Goal: Communication & Community: Answer question/provide support

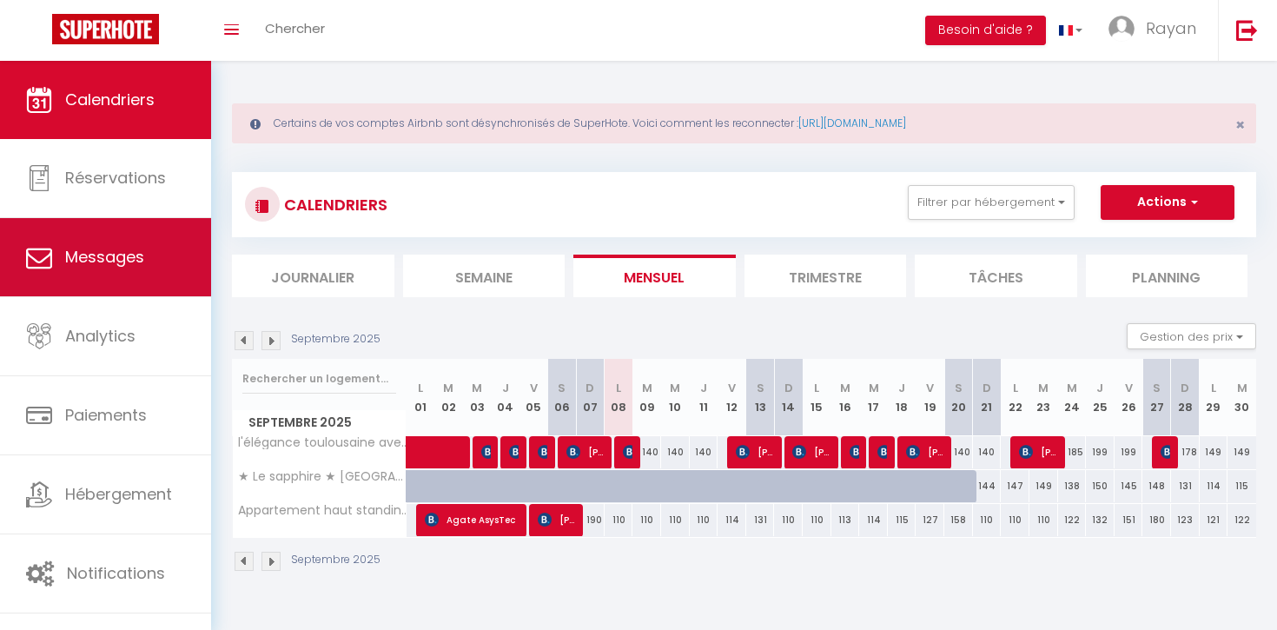
click at [165, 274] on link "Messages" at bounding box center [105, 257] width 211 height 78
select select "message"
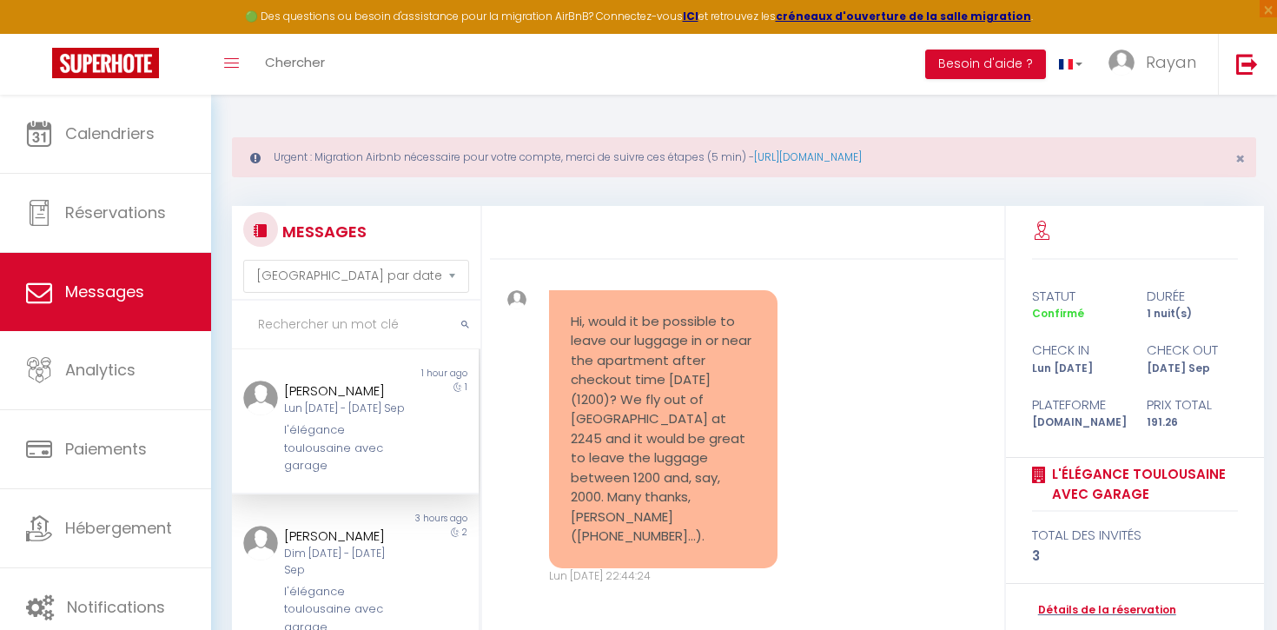
scroll to position [4385, 0]
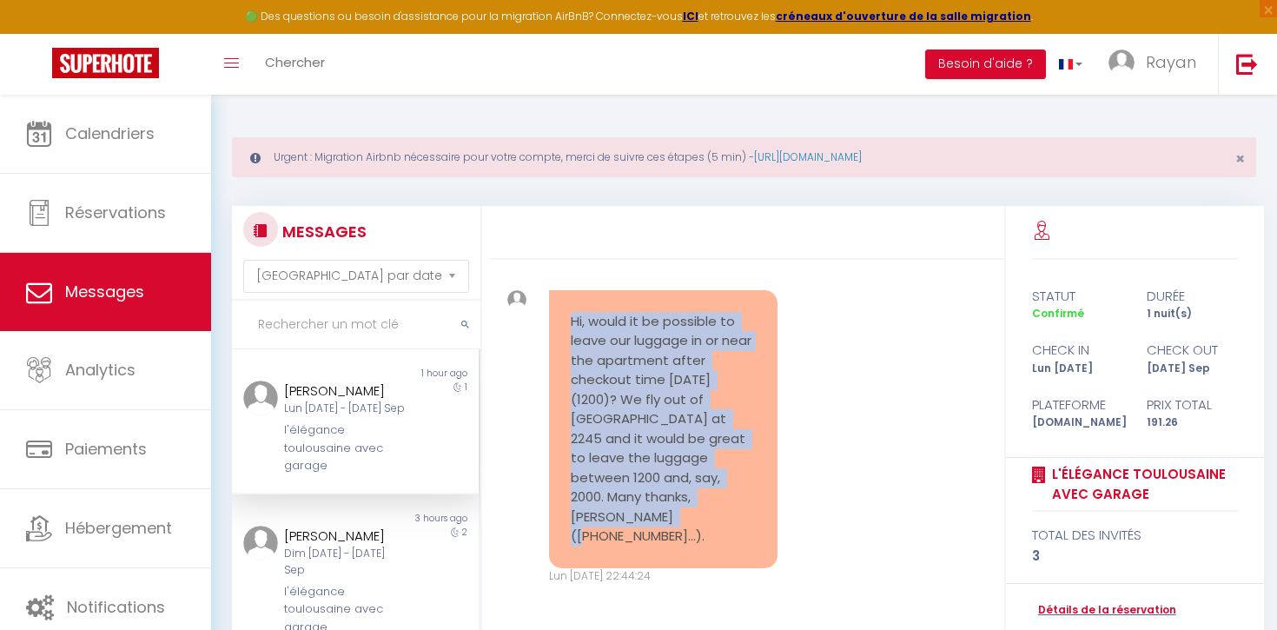
drag, startPoint x: 571, startPoint y: 360, endPoint x: 719, endPoint y: 553, distance: 242.8
click at [719, 553] on div "Hi, would it be possible to leave our luggage in or near the apartment after ch…" at bounding box center [663, 429] width 228 height 278
copy pre "Hi, would it be possible to leave our luggage in or near the apartment after ch…"
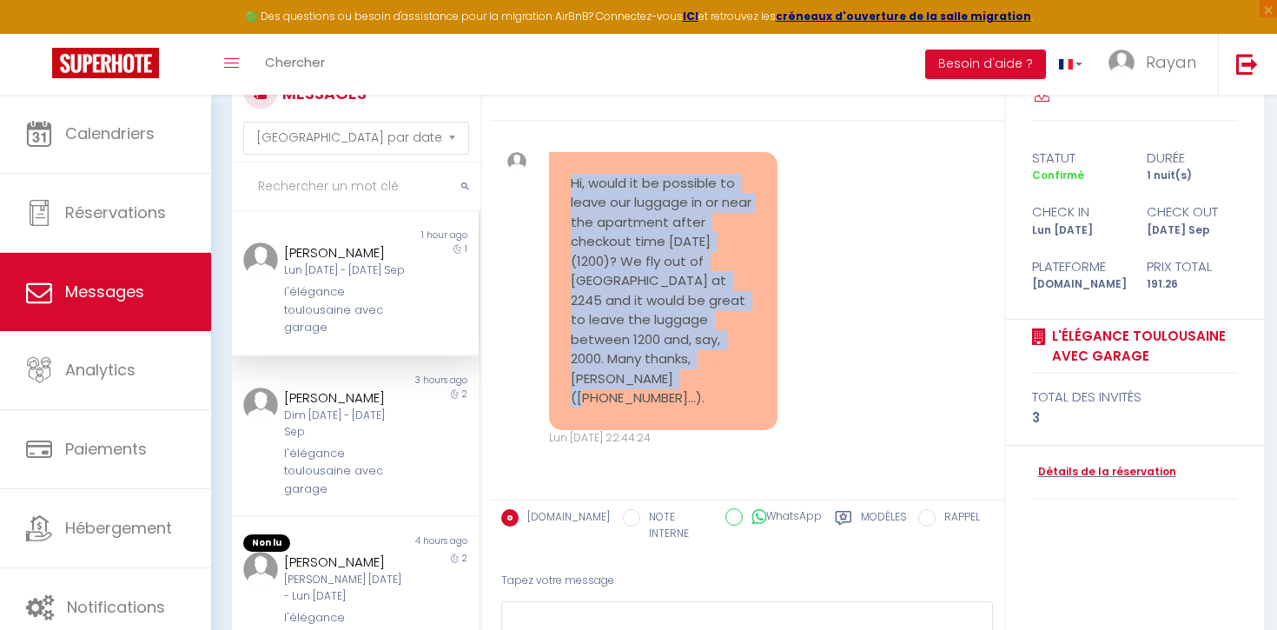
scroll to position [260, 0]
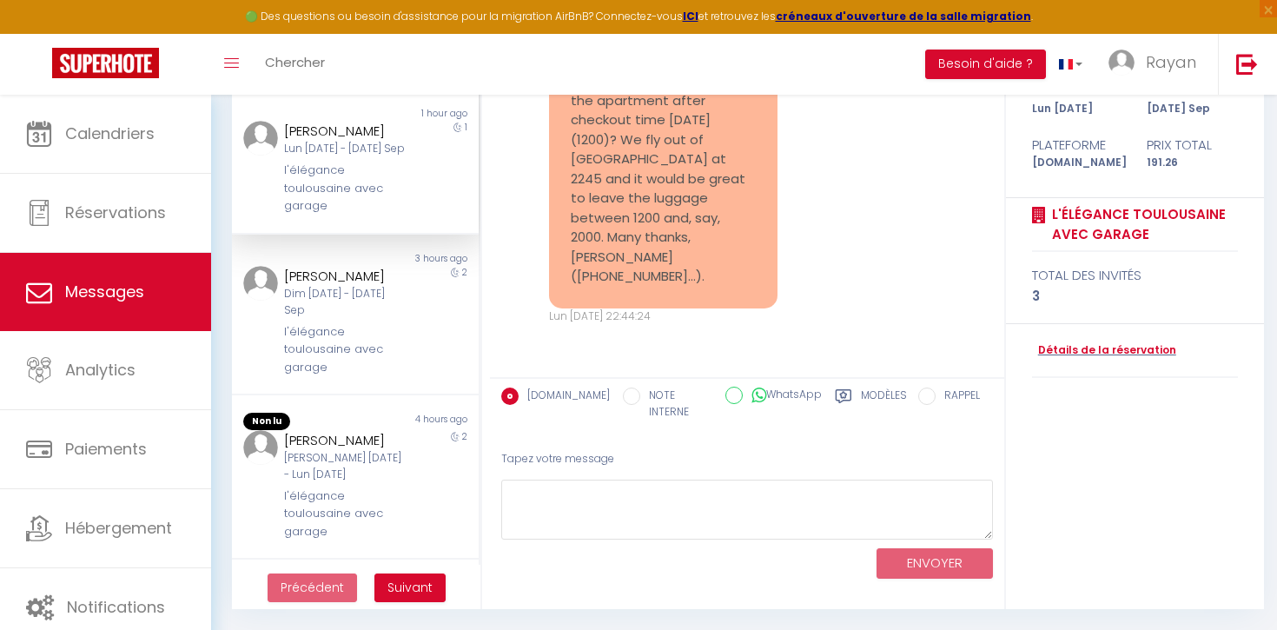
click at [603, 461] on div "Tapez votre message" at bounding box center [747, 459] width 492 height 43
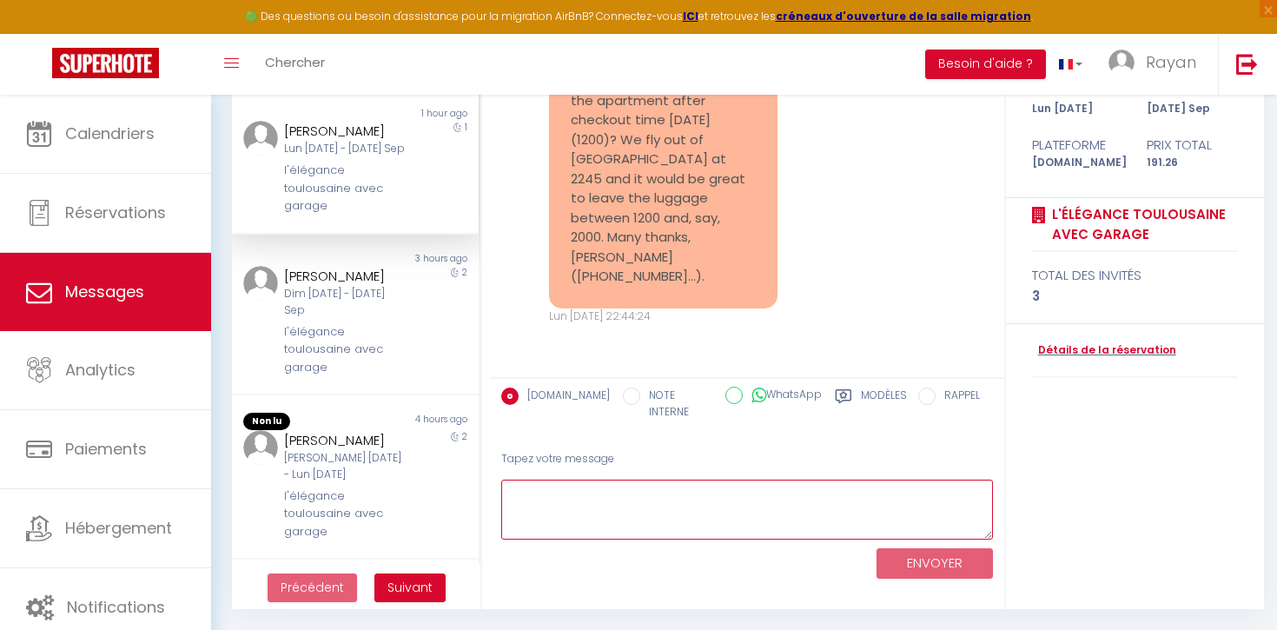
click at [587, 500] on textarea at bounding box center [747, 509] width 492 height 60
type textarea "G"
type textarea "Hello yes"
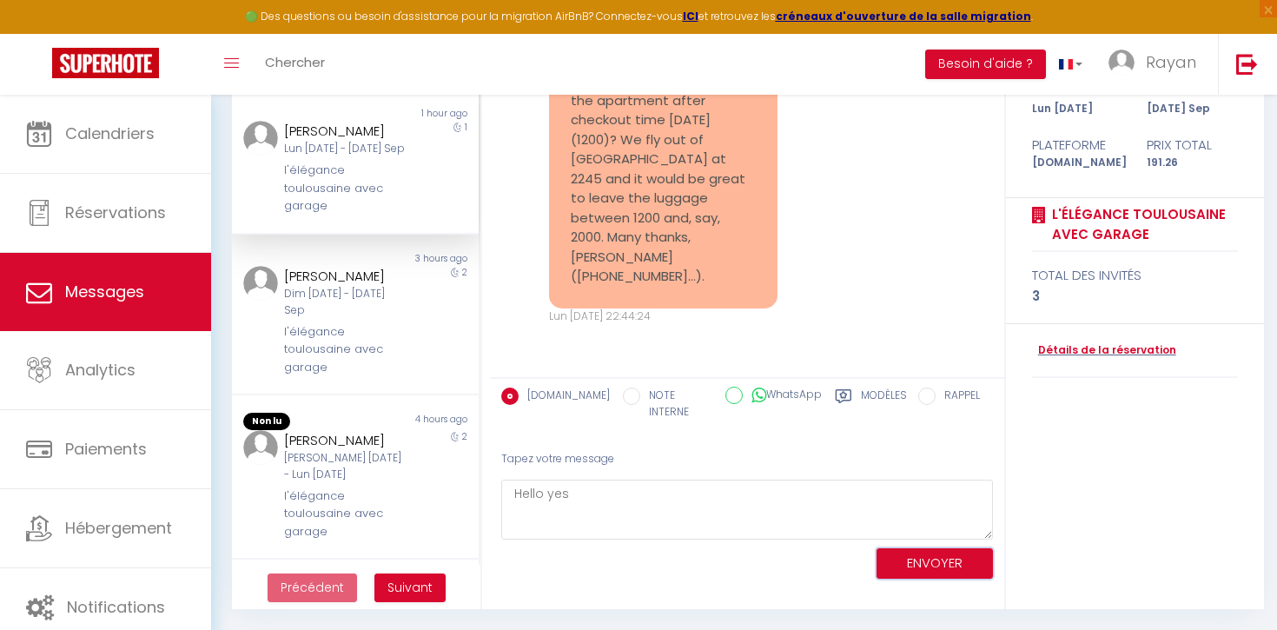
click at [944, 548] on button "ENVOYER" at bounding box center [934, 563] width 116 height 30
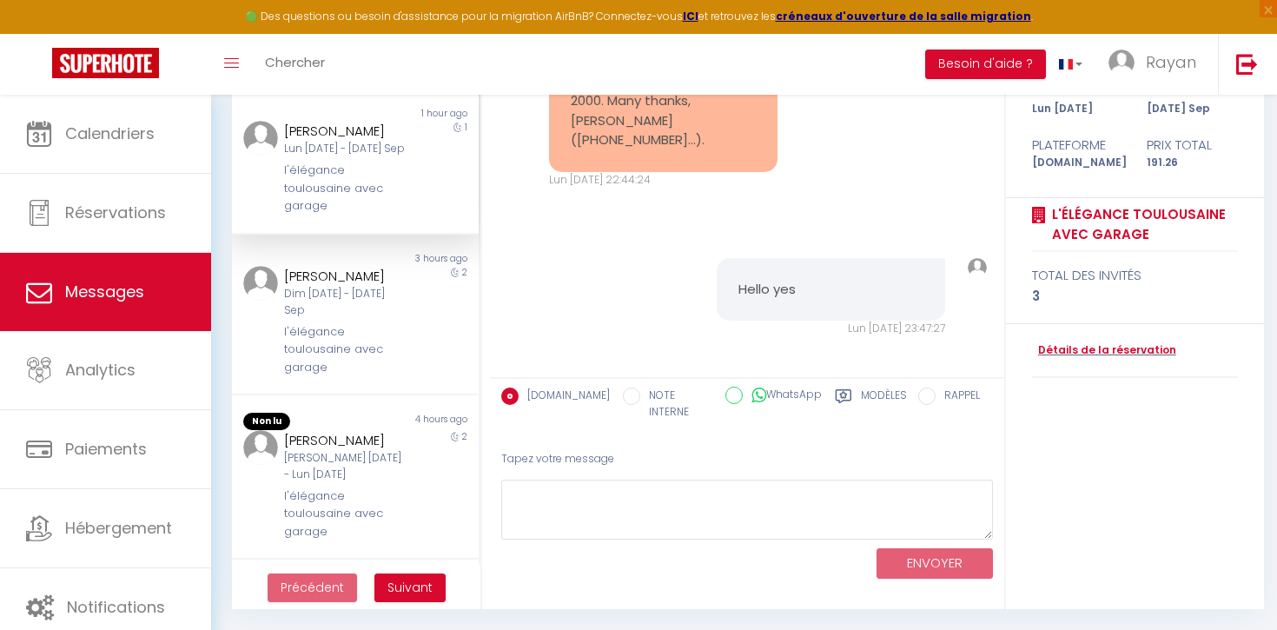
scroll to position [4533, 0]
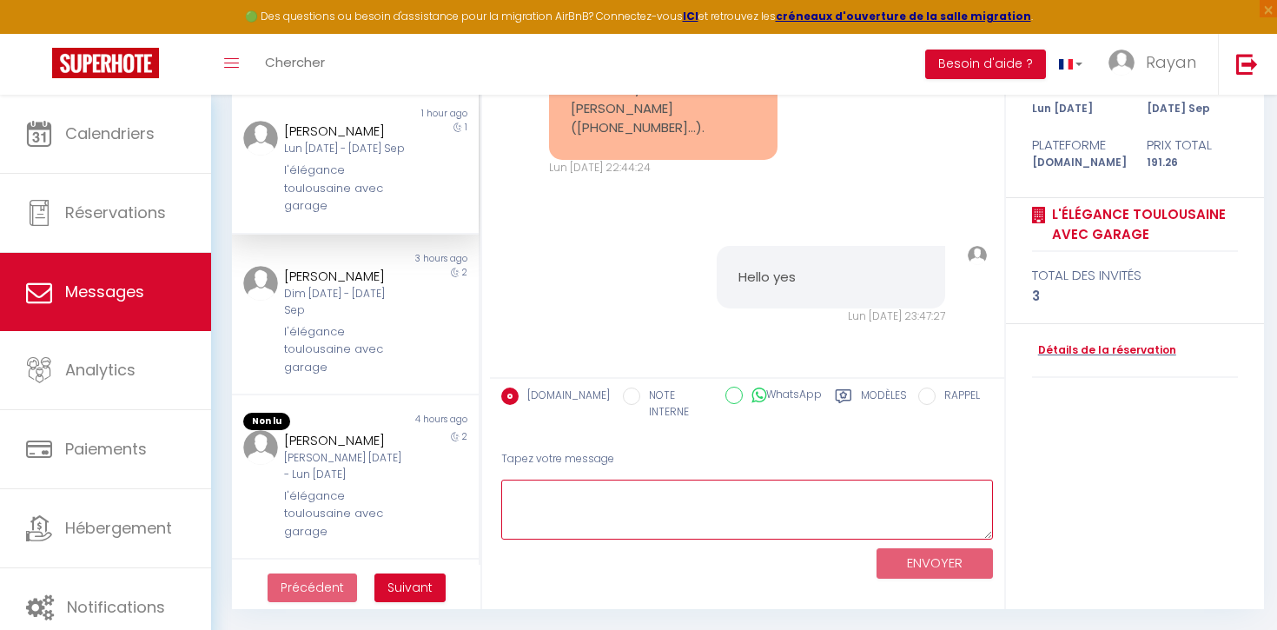
click at [574, 498] on textarea at bounding box center [747, 509] width 492 height 60
paste textarea "[URL][DOMAIN_NAME]"
type textarea "[URL][DOMAIN_NAME]"
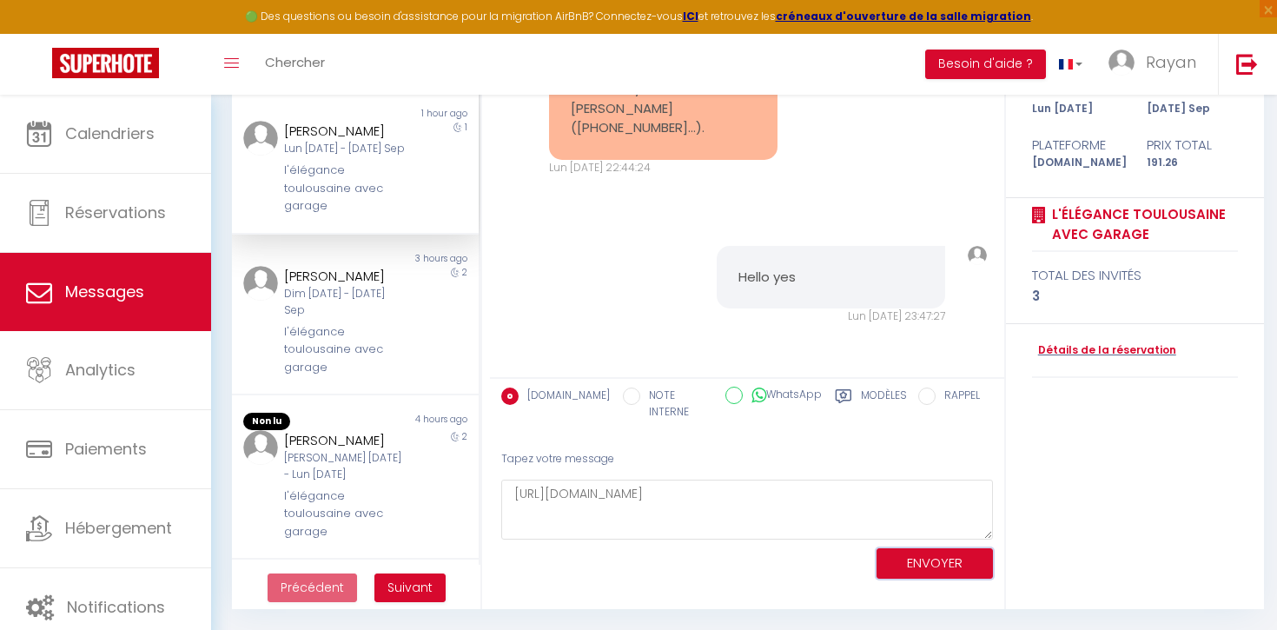
click at [904, 548] on button "ENVOYER" at bounding box center [934, 563] width 116 height 30
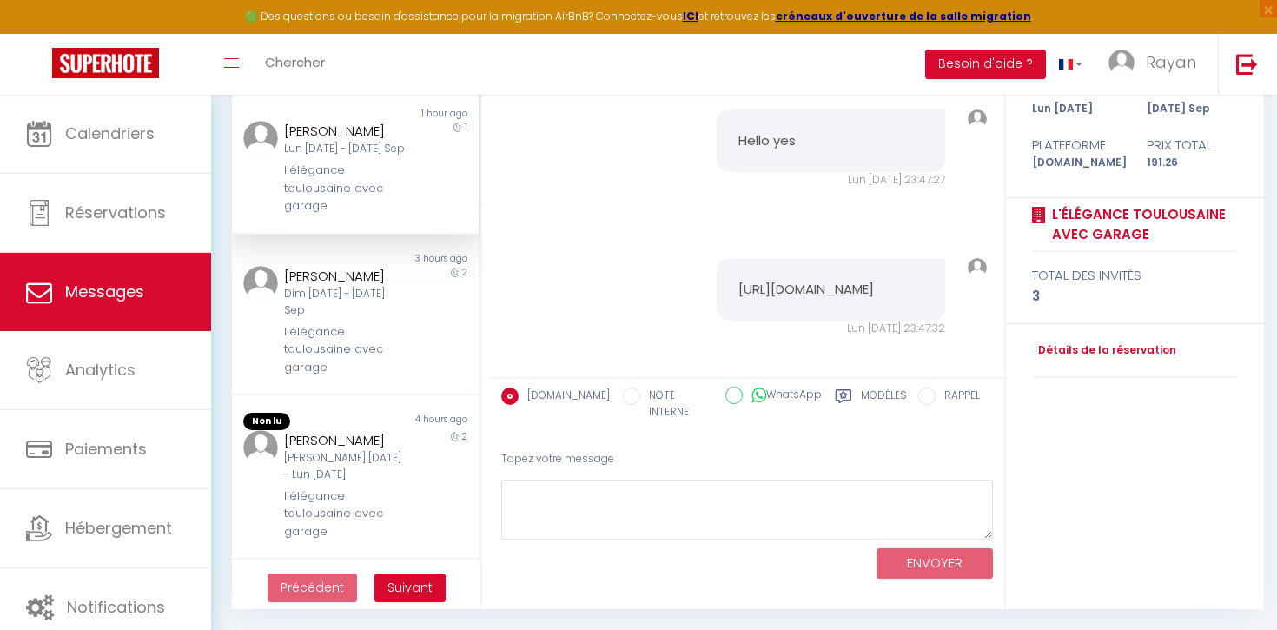
scroll to position [4702, 0]
click at [751, 399] on icon at bounding box center [758, 394] width 15 height 17
click at [743, 399] on input "WhatsApp" at bounding box center [733, 394] width 17 height 17
radio input "true"
radio input "false"
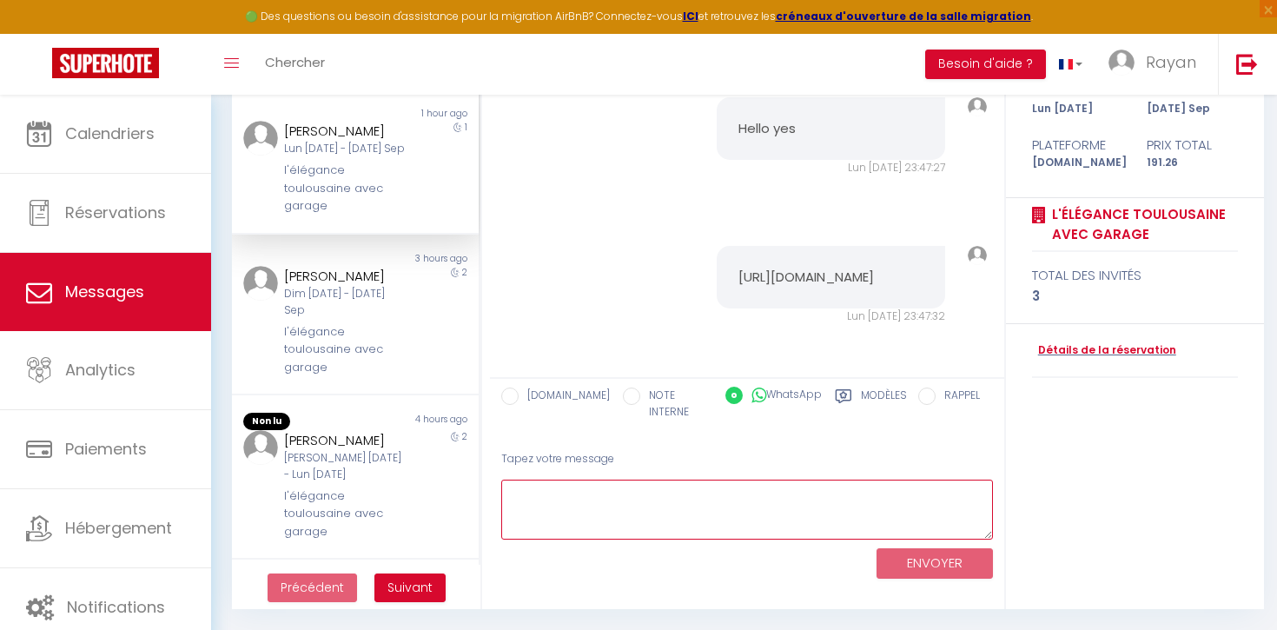
click at [683, 480] on textarea at bounding box center [747, 509] width 492 height 60
paste textarea "[URL][DOMAIN_NAME]"
type textarea "[URL][DOMAIN_NAME]"
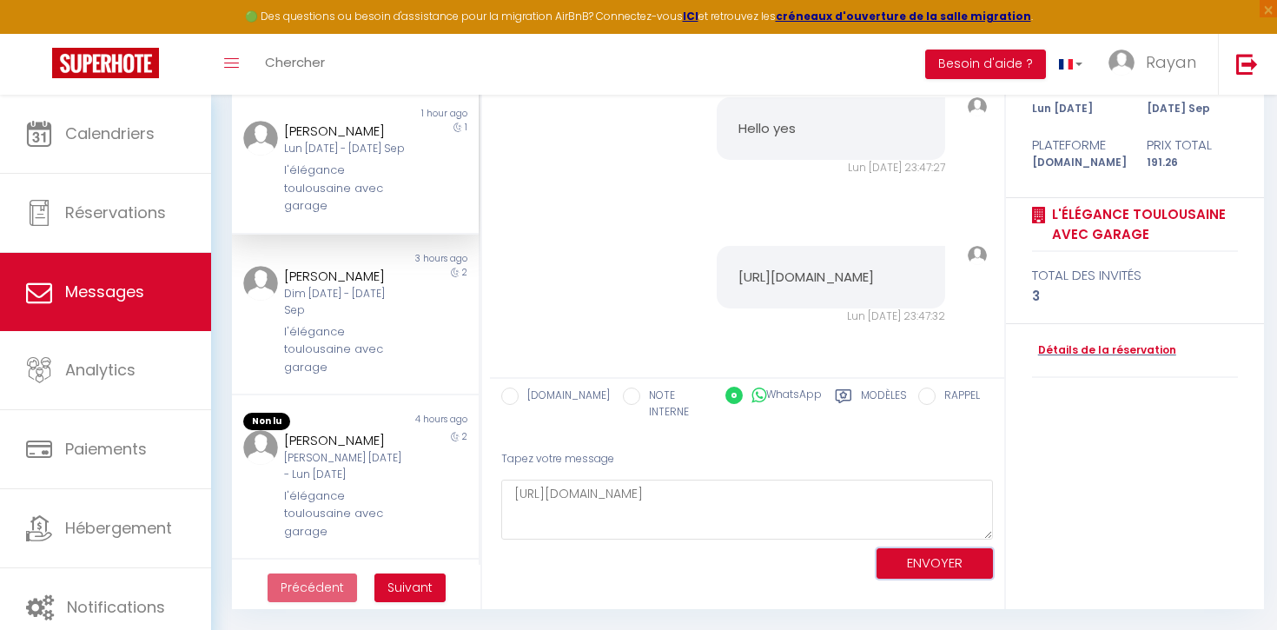
click at [942, 562] on button "ENVOYER" at bounding box center [934, 563] width 116 height 30
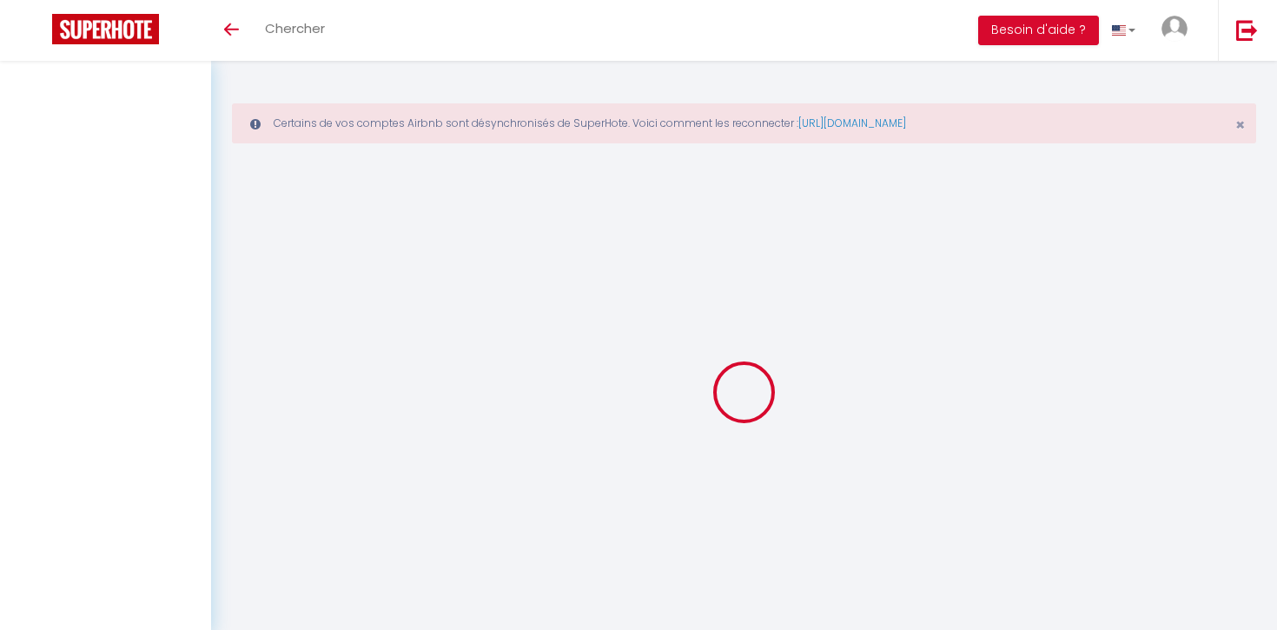
select select "message"
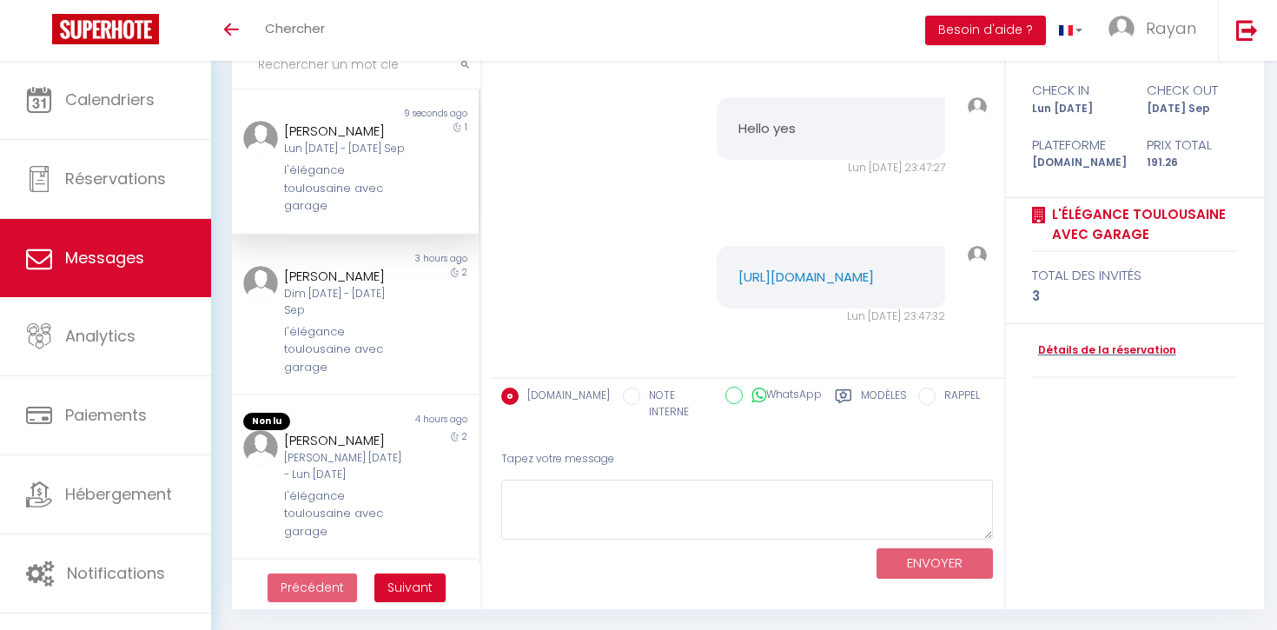
click at [775, 402] on label "WhatsApp" at bounding box center [782, 395] width 79 height 19
click at [743, 402] on input "WhatsApp" at bounding box center [733, 394] width 17 height 17
radio input "true"
radio input "false"
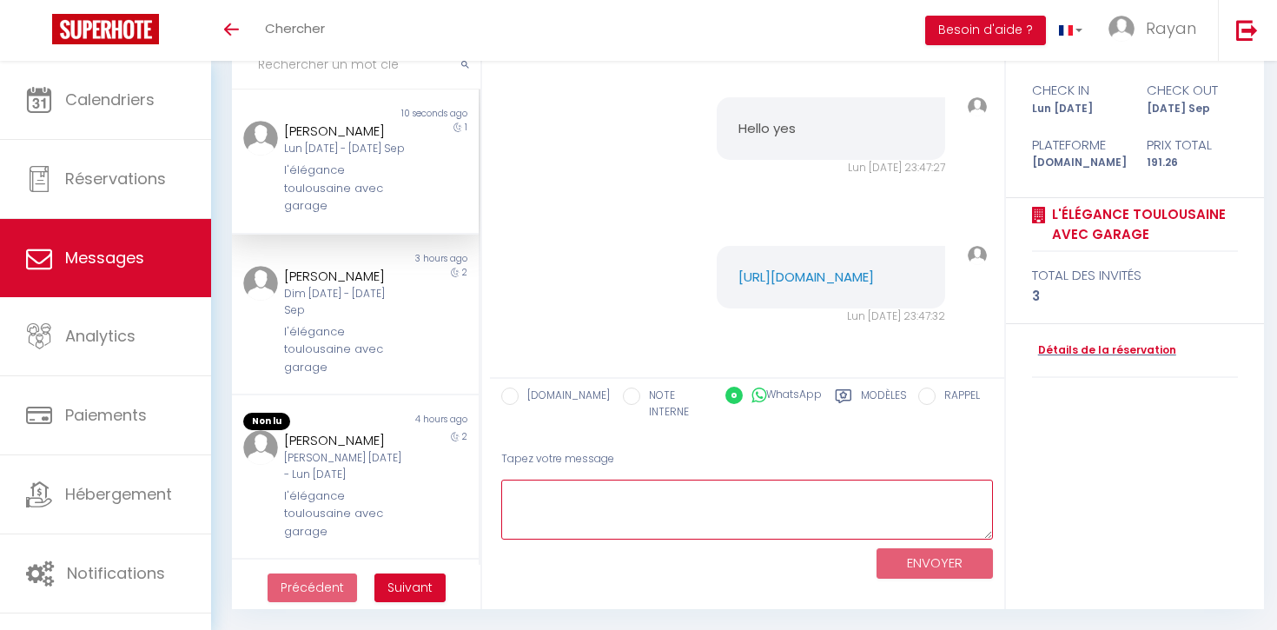
click at [723, 492] on textarea at bounding box center [747, 509] width 492 height 60
paste textarea "[URL][DOMAIN_NAME]"
type textarea "[URL][DOMAIN_NAME]"
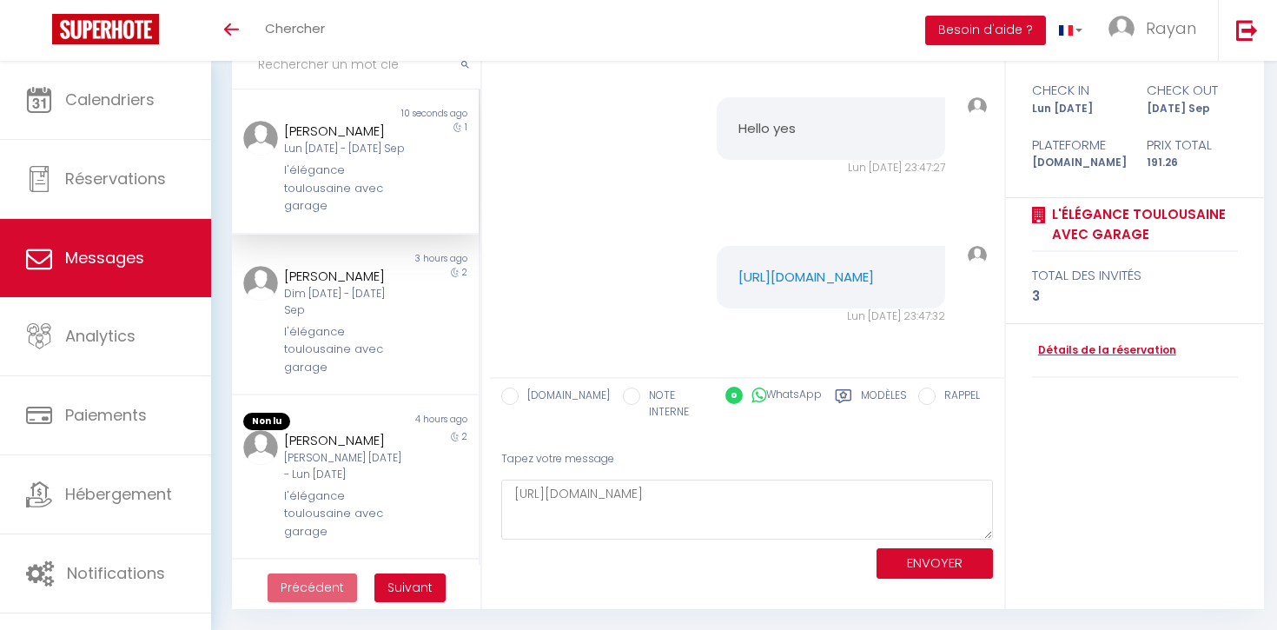
click at [861, 539] on div "ENVOYER" at bounding box center [747, 562] width 492 height 46
click at [887, 555] on button "ENVOYER" at bounding box center [934, 563] width 116 height 30
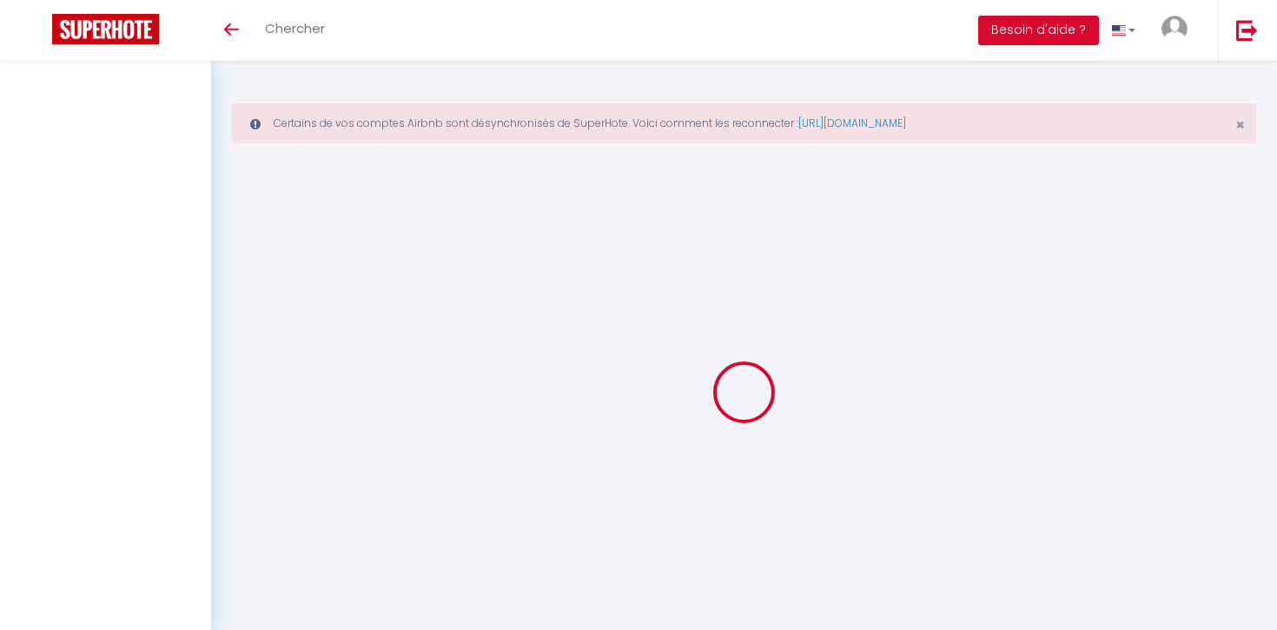
select select "message"
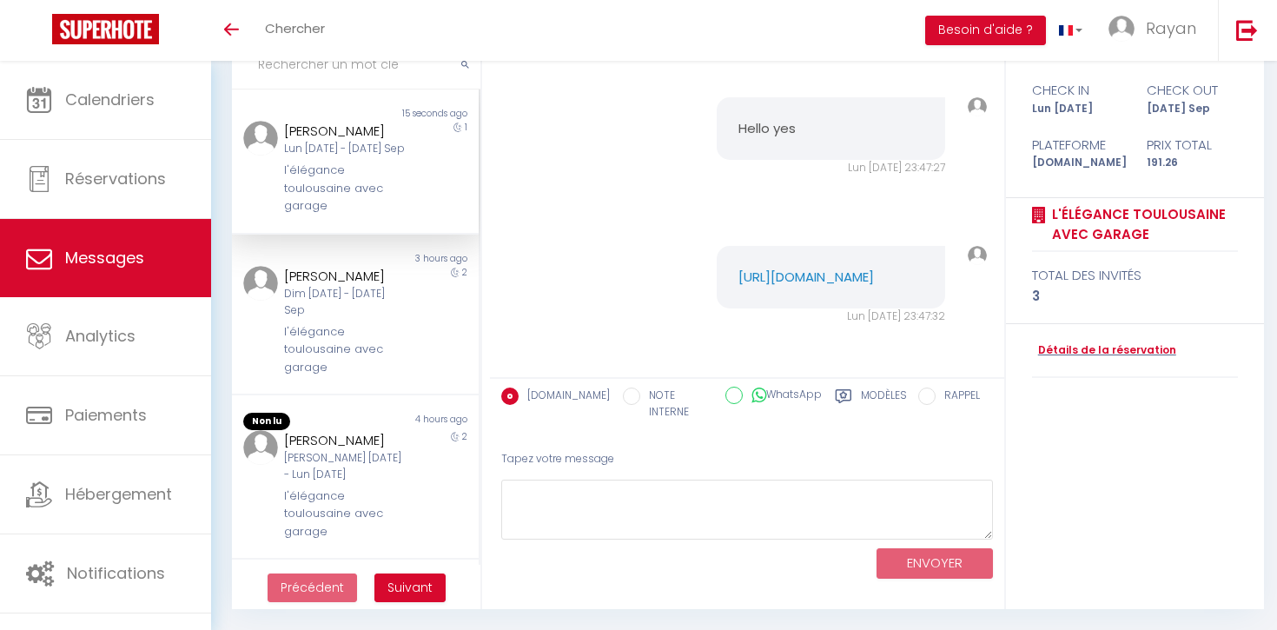
scroll to position [4687, 0]
click at [857, 268] on link "[URL][DOMAIN_NAME]" at bounding box center [805, 276] width 135 height 18
